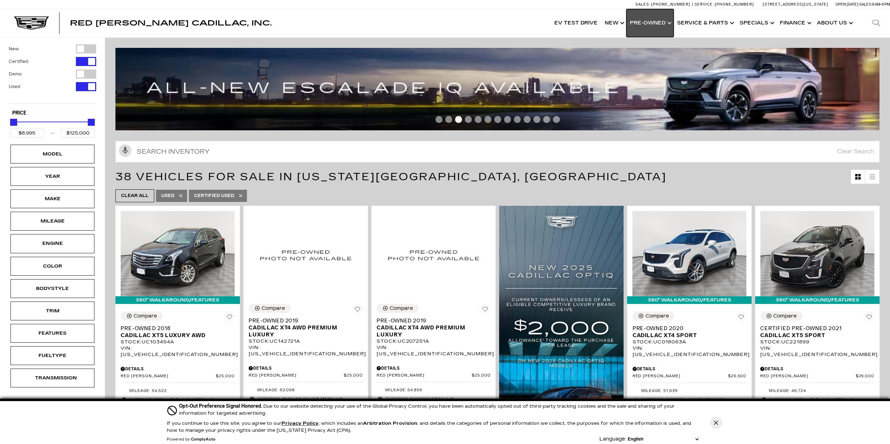
click at [654, 21] on link "Show Pre-Owned" at bounding box center [649, 23] width 47 height 28
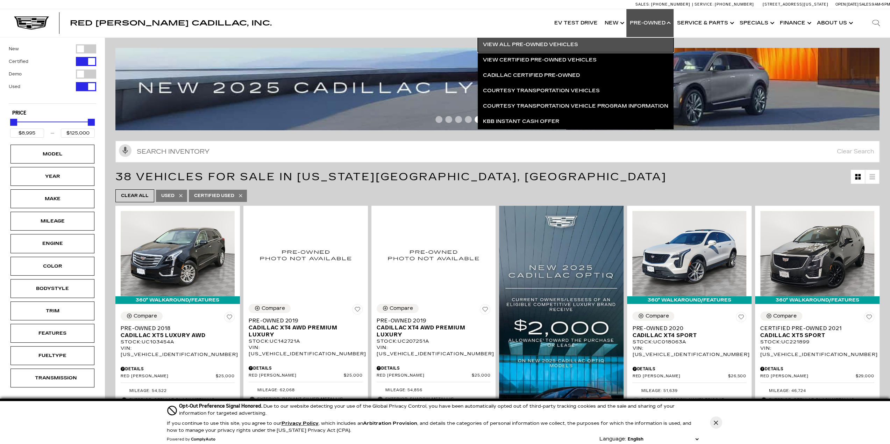
click at [560, 43] on link "View All Pre-Owned Vehicles" at bounding box center [576, 44] width 196 height 15
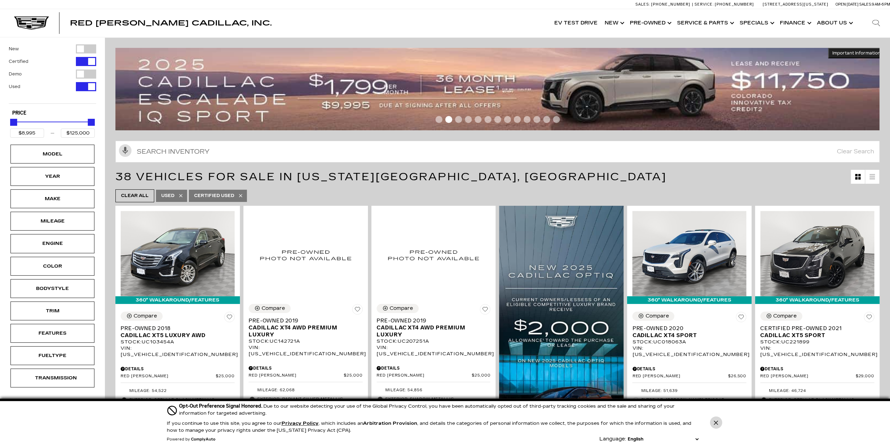
click at [715, 424] on icon "Close Button" at bounding box center [715, 423] width 4 height 4
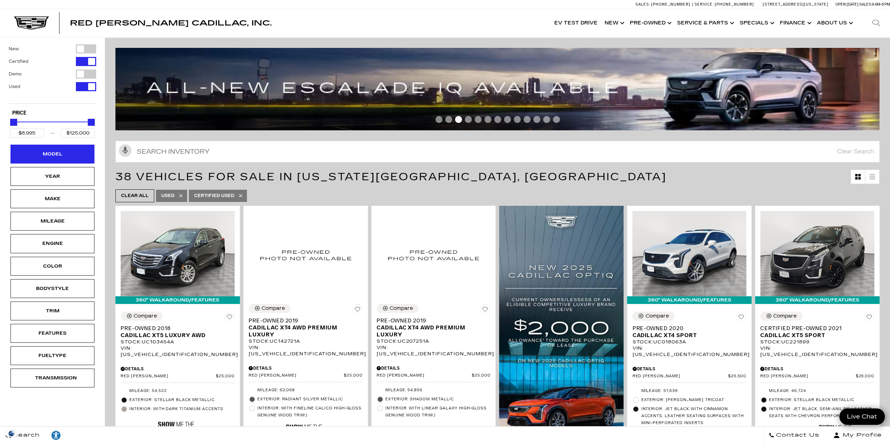
click at [55, 158] on div "Model" at bounding box center [52, 154] width 84 height 19
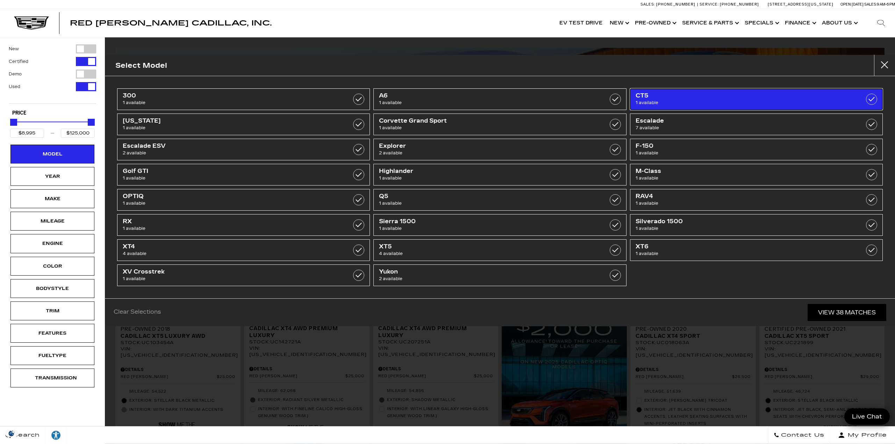
click at [698, 98] on span "CT5" at bounding box center [739, 95] width 206 height 7
type input "$48,500"
checkbox input "true"
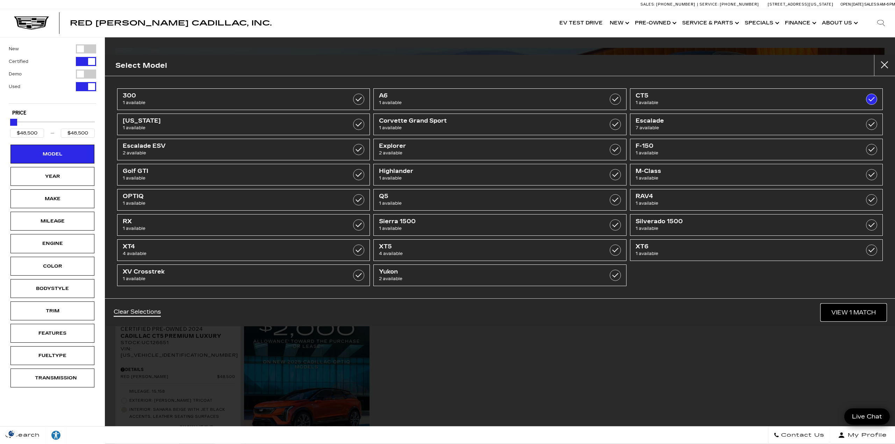
click at [860, 311] on link "View 1 Match" at bounding box center [853, 312] width 65 height 17
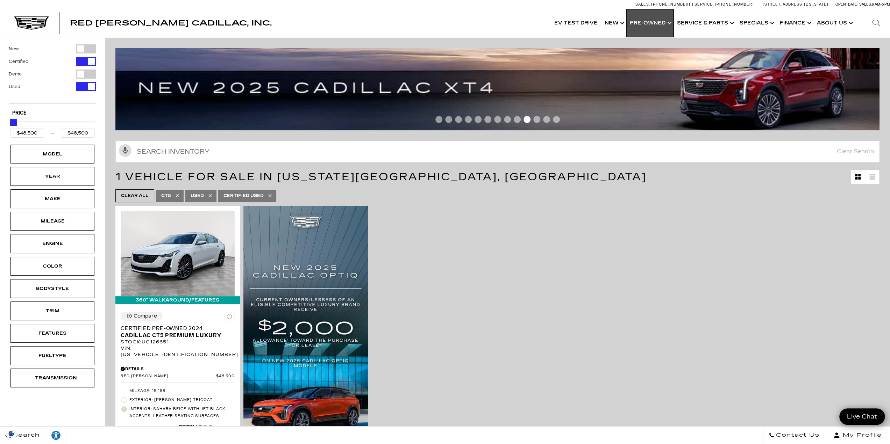
click at [659, 21] on link "Show Pre-Owned" at bounding box center [649, 23] width 47 height 28
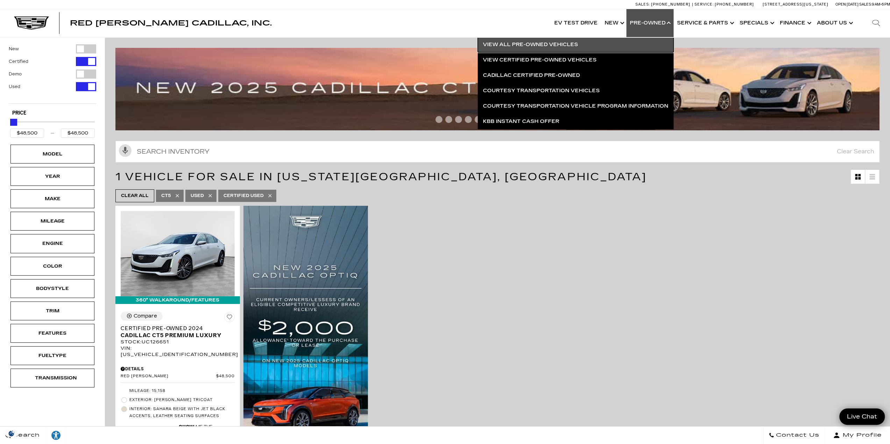
click at [551, 43] on link "View All Pre-Owned Vehicles" at bounding box center [576, 44] width 196 height 15
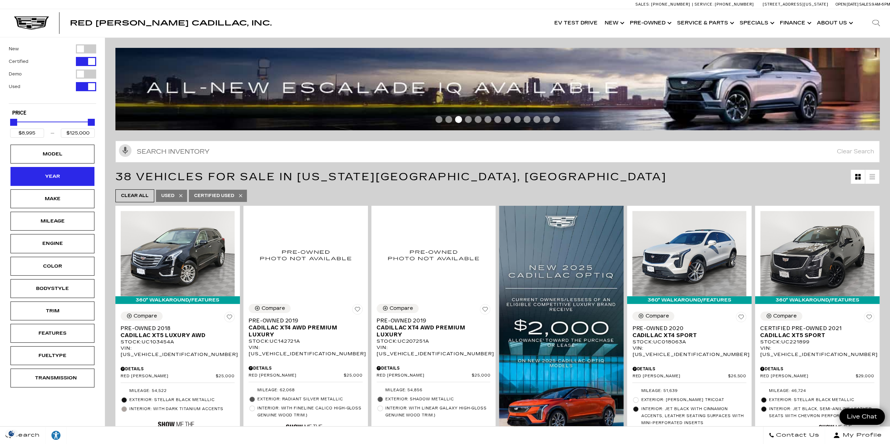
click at [64, 177] on div "Year" at bounding box center [52, 177] width 35 height 8
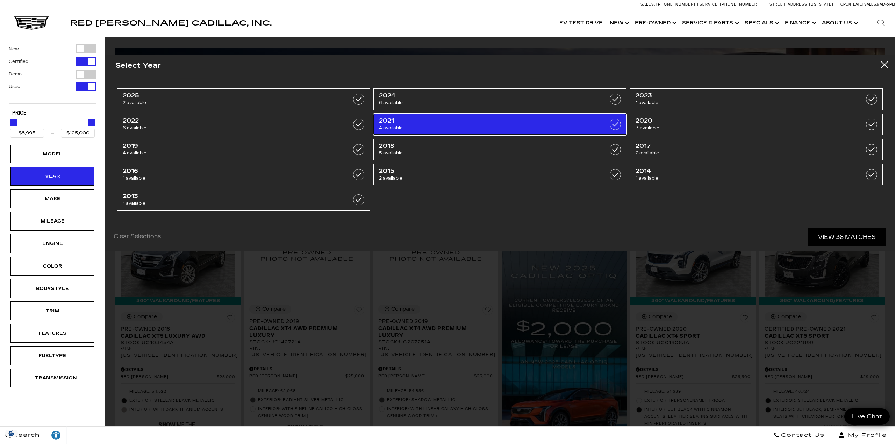
click at [438, 122] on span "2021" at bounding box center [482, 120] width 206 height 7
type input "$29,000"
type input "$38,500"
checkbox input "true"
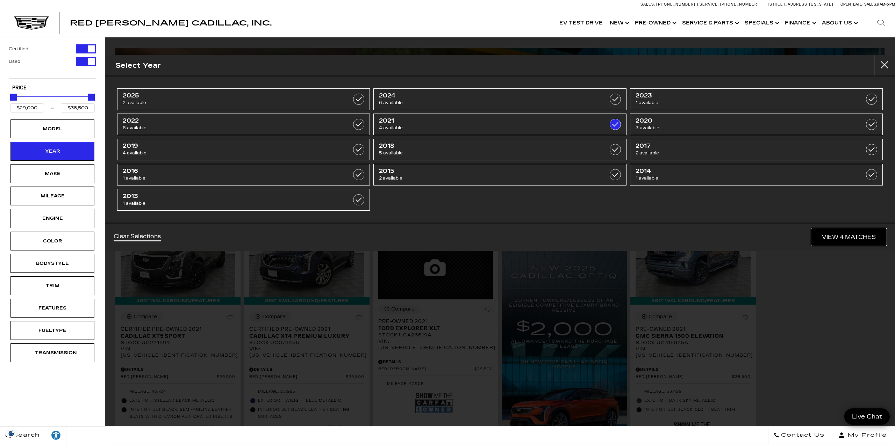
click at [851, 236] on link "View 4 Matches" at bounding box center [848, 237] width 75 height 17
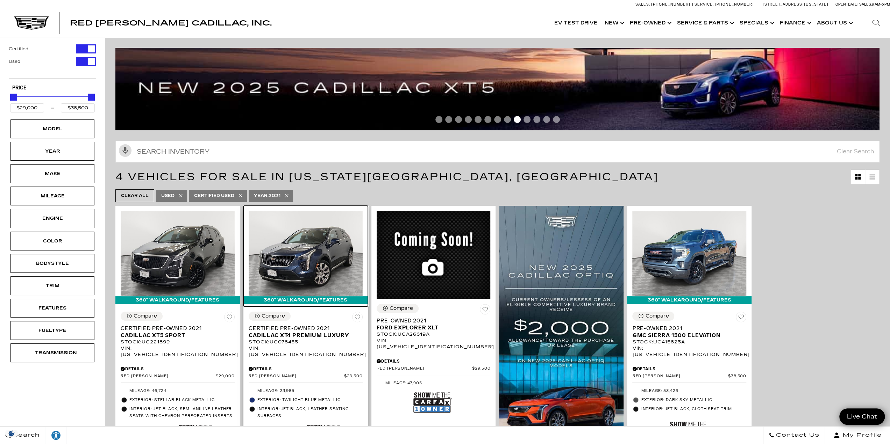
click at [297, 247] on img at bounding box center [306, 253] width 114 height 85
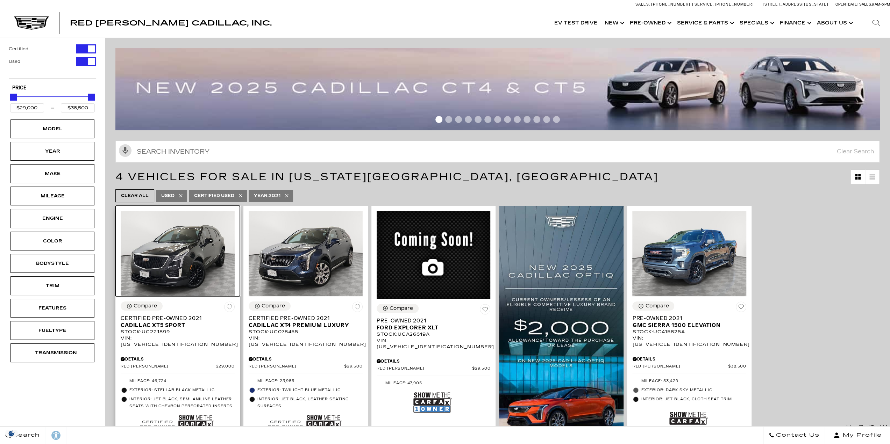
click at [182, 251] on img at bounding box center [178, 253] width 114 height 85
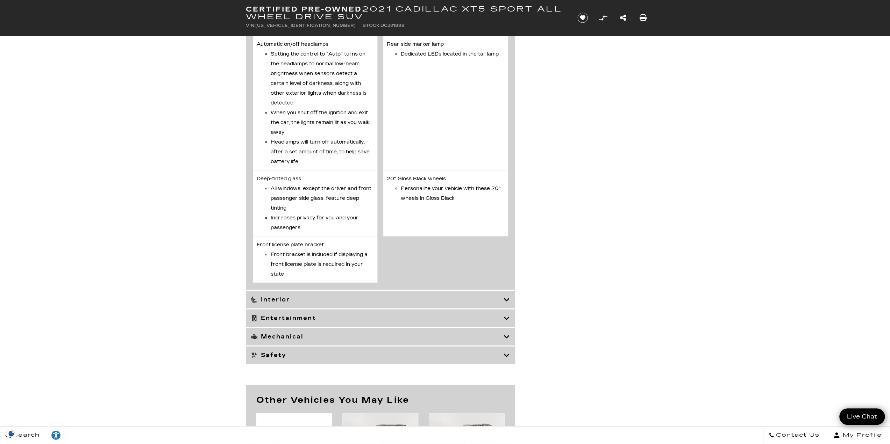
scroll to position [1748, 0]
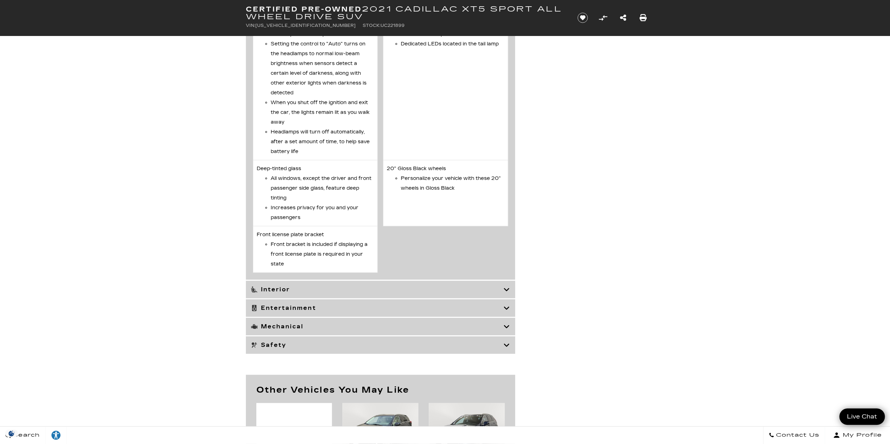
click at [505, 293] on icon at bounding box center [506, 289] width 6 height 7
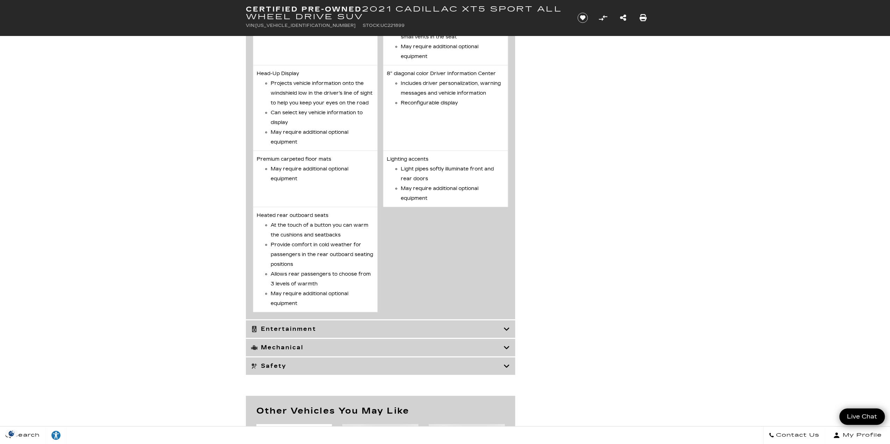
scroll to position [2517, 0]
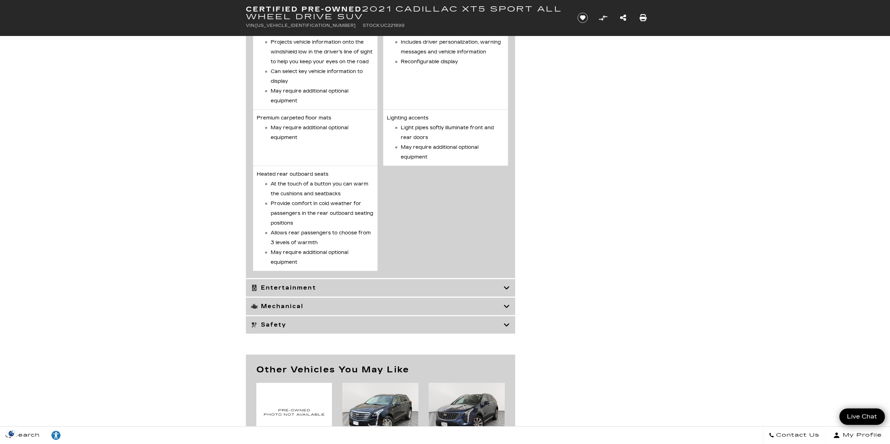
click at [504, 292] on icon at bounding box center [506, 288] width 6 height 7
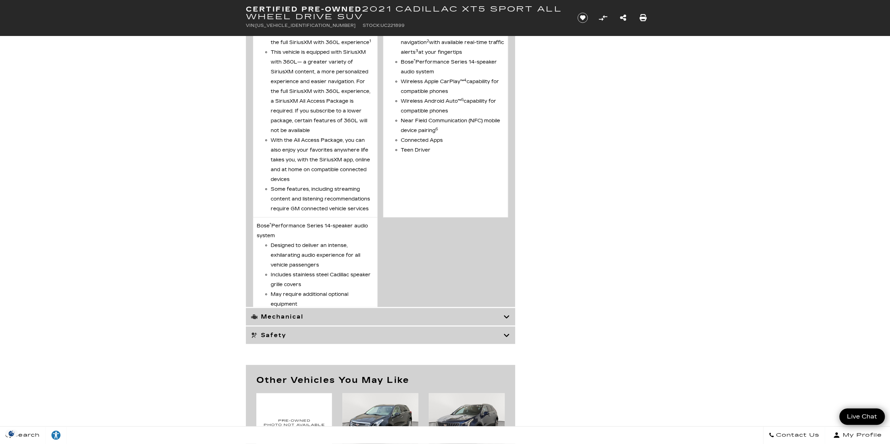
scroll to position [1377, 0]
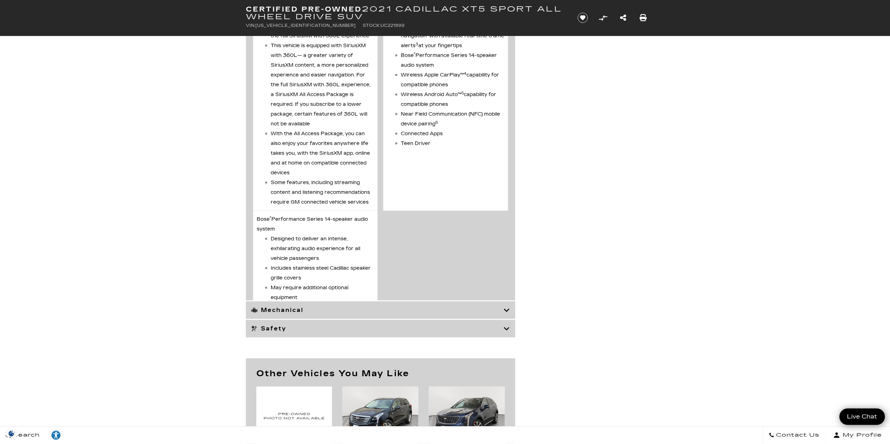
click at [505, 307] on icon at bounding box center [506, 310] width 6 height 7
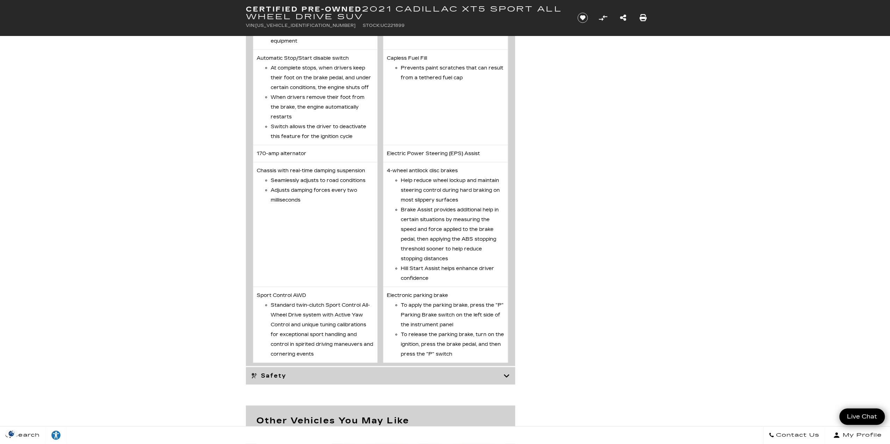
scroll to position [1622, 0]
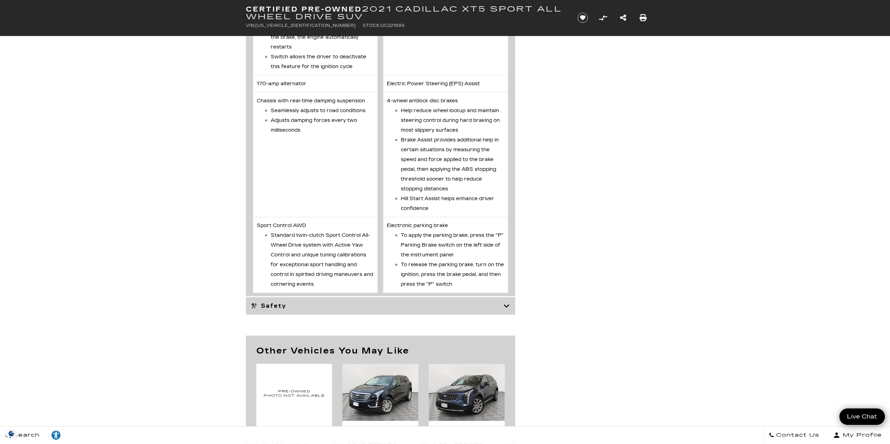
click at [502, 303] on h3 "Safety" at bounding box center [377, 306] width 252 height 7
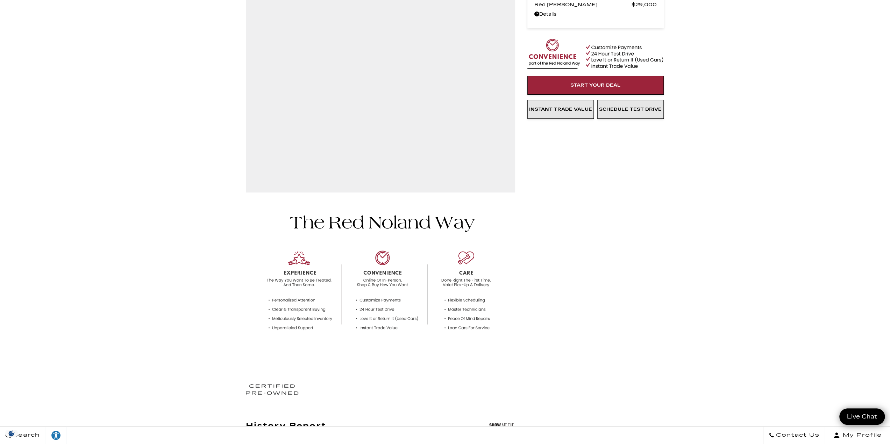
scroll to position [0, 0]
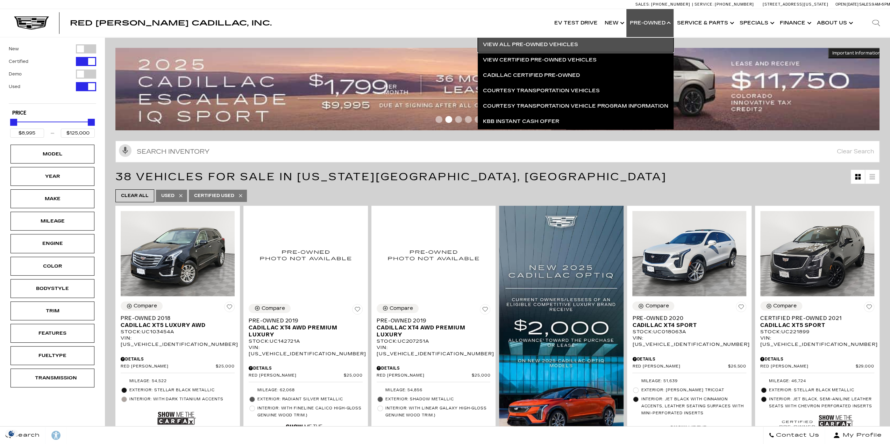
click at [543, 44] on link "View All Pre-Owned Vehicles" at bounding box center [576, 44] width 196 height 15
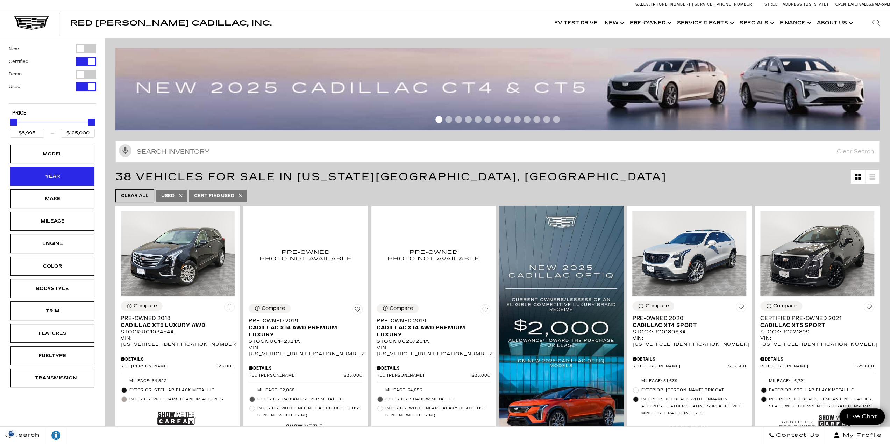
click at [52, 174] on div "Year" at bounding box center [52, 177] width 35 height 8
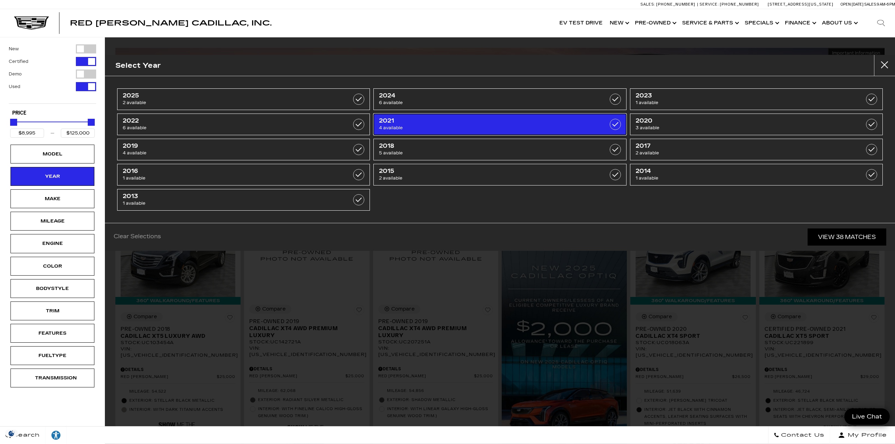
click at [614, 122] on label at bounding box center [615, 124] width 11 height 11
type input "$29,000"
type input "$38,500"
checkbox input "true"
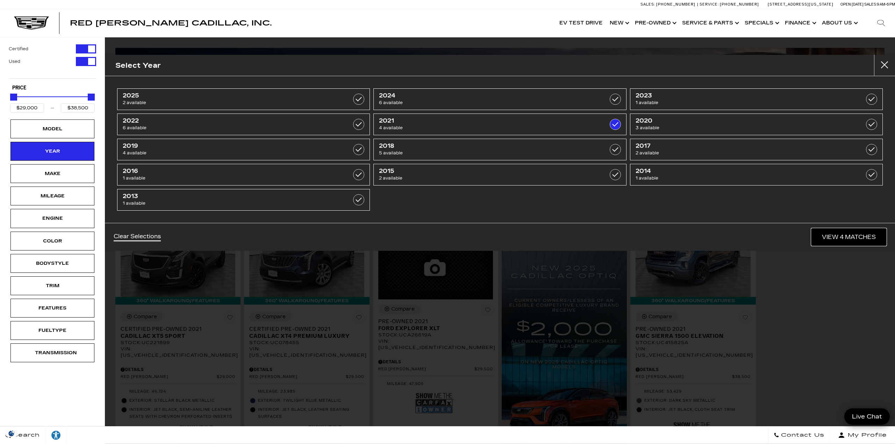
click at [848, 231] on link "View 4 Matches" at bounding box center [848, 237] width 75 height 17
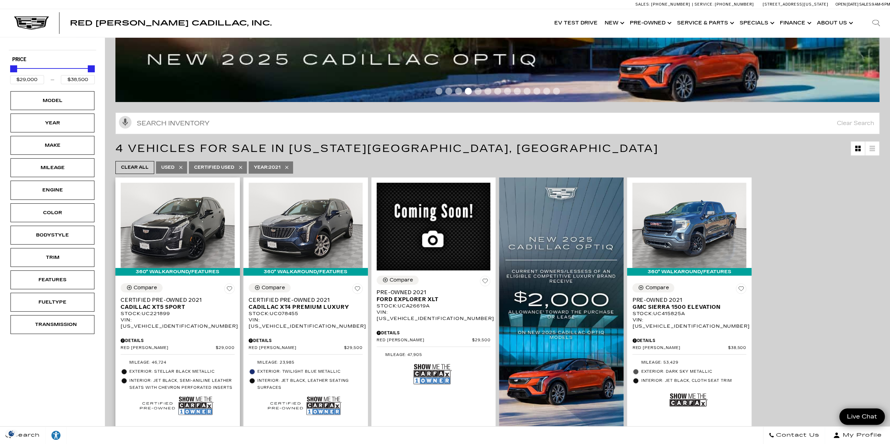
scroll to position [35, 0]
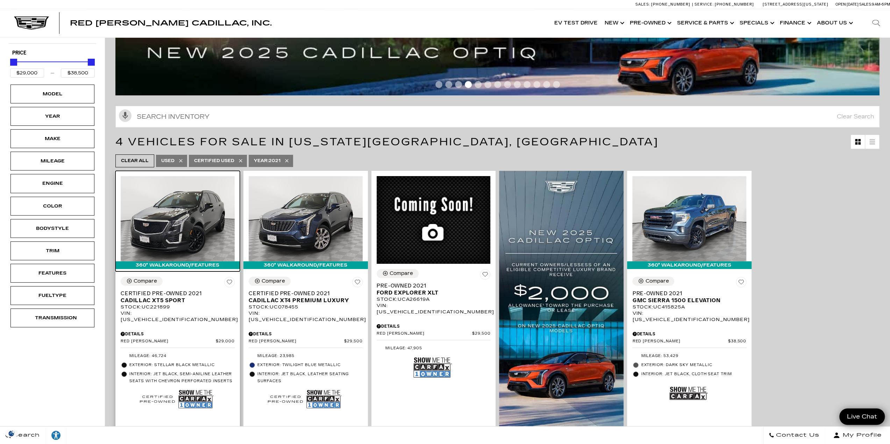
click at [163, 223] on img at bounding box center [178, 218] width 114 height 85
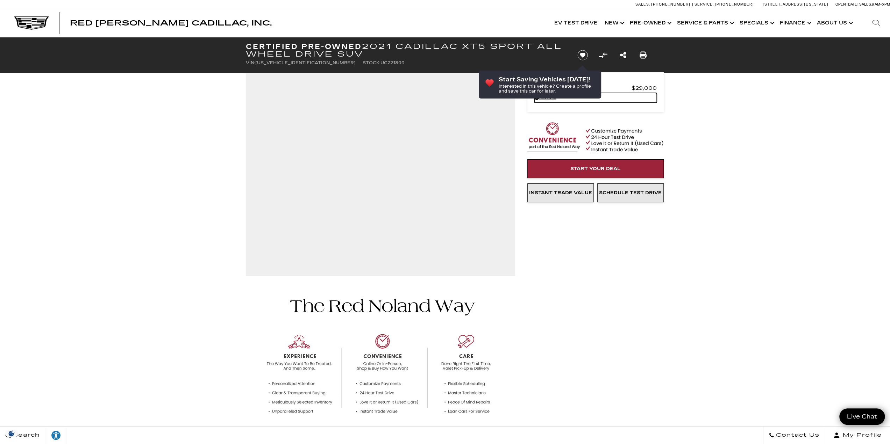
click at [555, 98] on link "Details" at bounding box center [595, 98] width 122 height 10
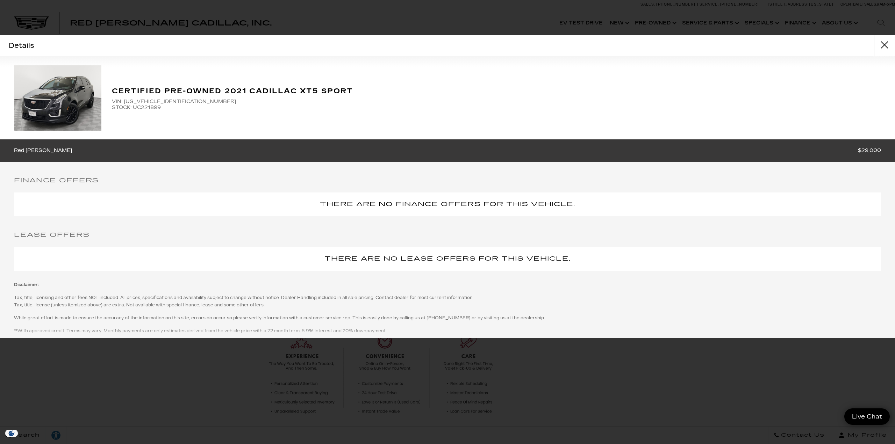
click at [888, 43] on button "close" at bounding box center [884, 45] width 21 height 21
